Goal: Transaction & Acquisition: Book appointment/travel/reservation

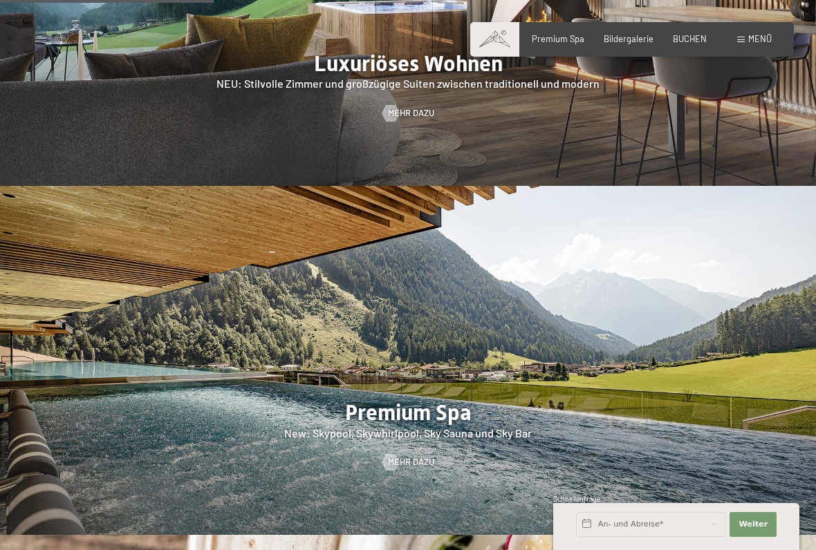
scroll to position [1414, 0]
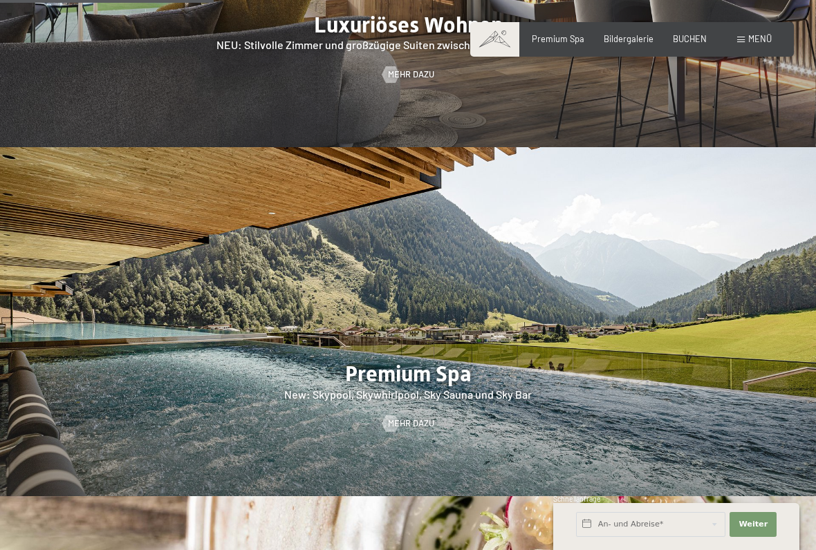
click at [694, 38] on span "BUCHEN" at bounding box center [690, 38] width 34 height 11
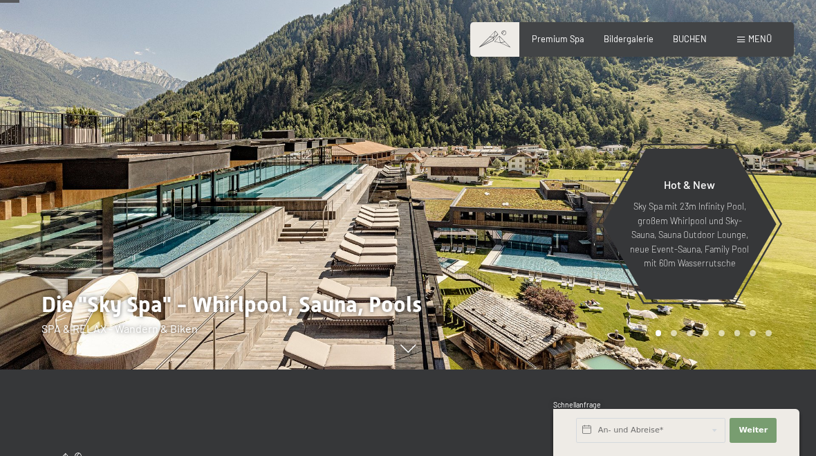
scroll to position [0, 0]
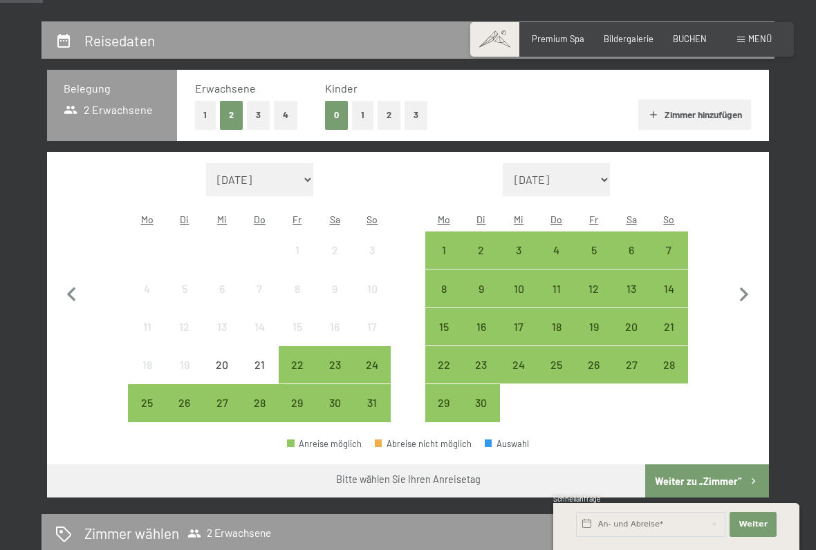
scroll to position [243, 0]
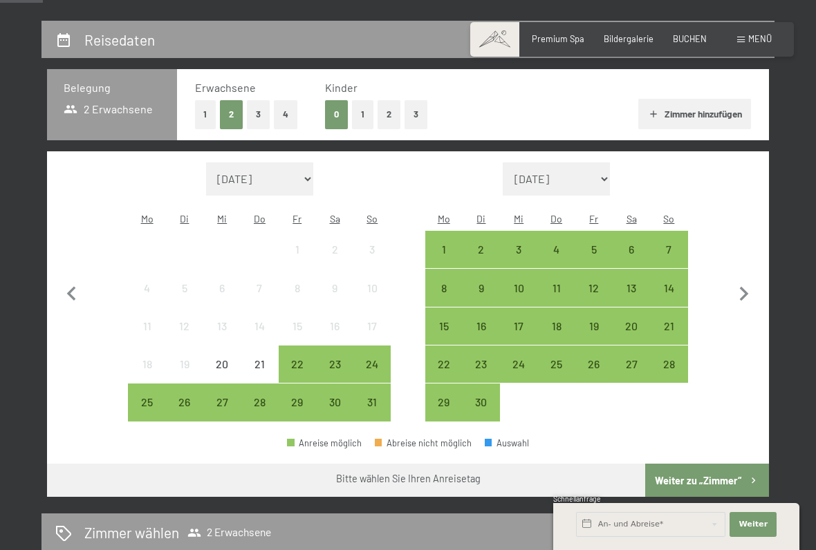
click at [559, 359] on div "25" at bounding box center [556, 376] width 35 height 35
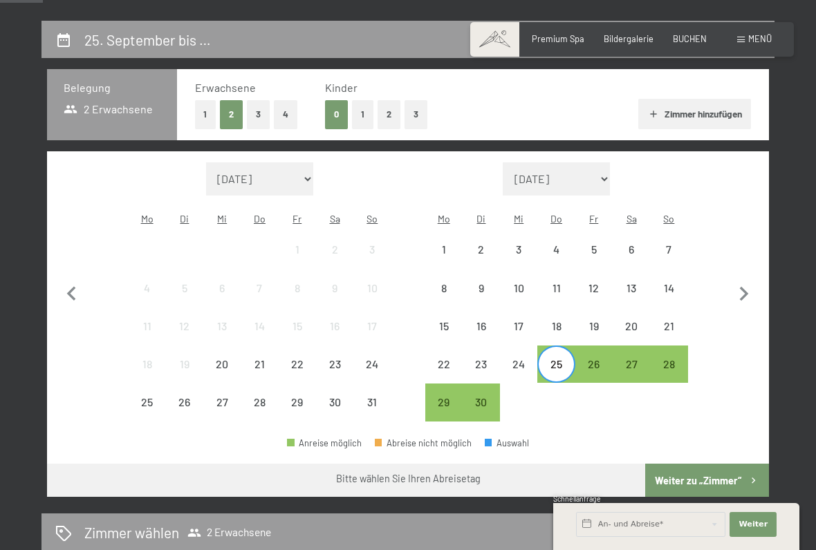
click at [744, 294] on icon "button" at bounding box center [744, 294] width 29 height 29
select select "[DATE]"
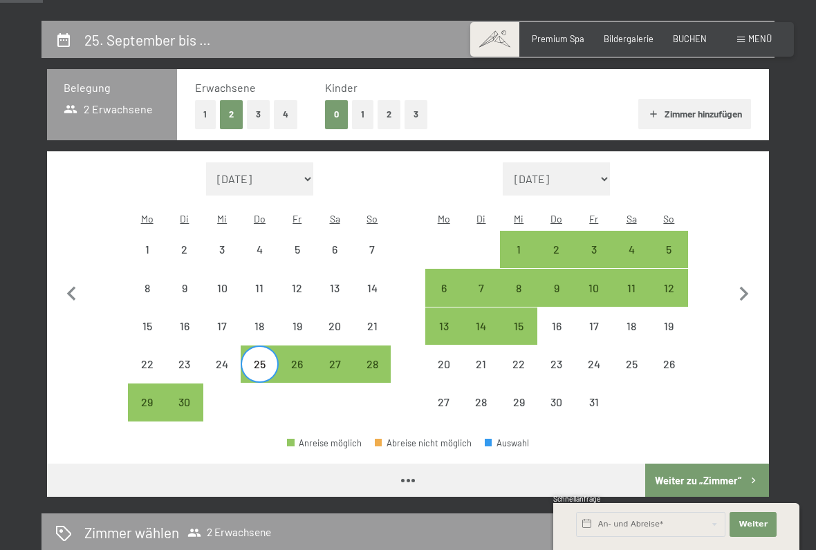
select select "[DATE]"
click at [638, 244] on div "4" at bounding box center [631, 261] width 35 height 35
select select "[DATE]"
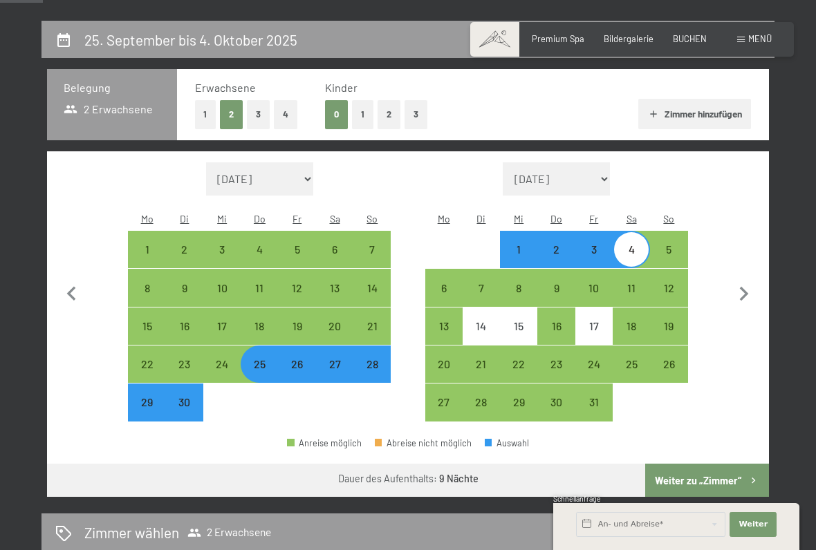
click at [689, 455] on button "Weiter zu „Zimmer“" at bounding box center [707, 480] width 124 height 33
select select "2025-09-01"
select select "2025-10-01"
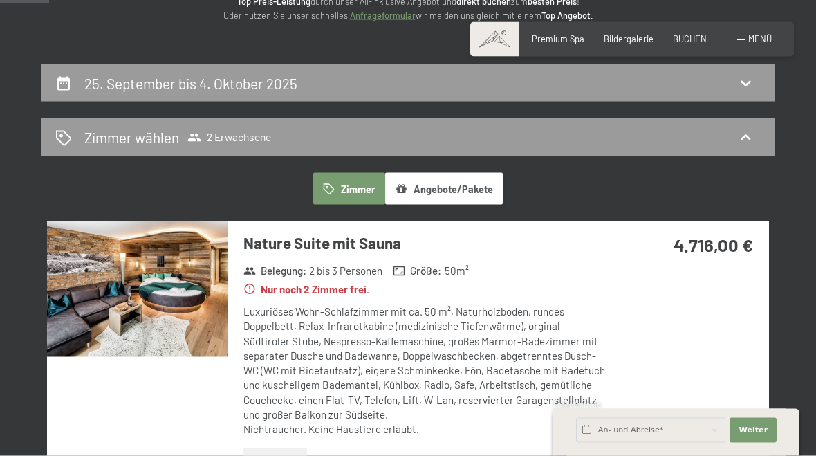
scroll to position [0, 0]
